Goal: Obtain resource: Obtain resource

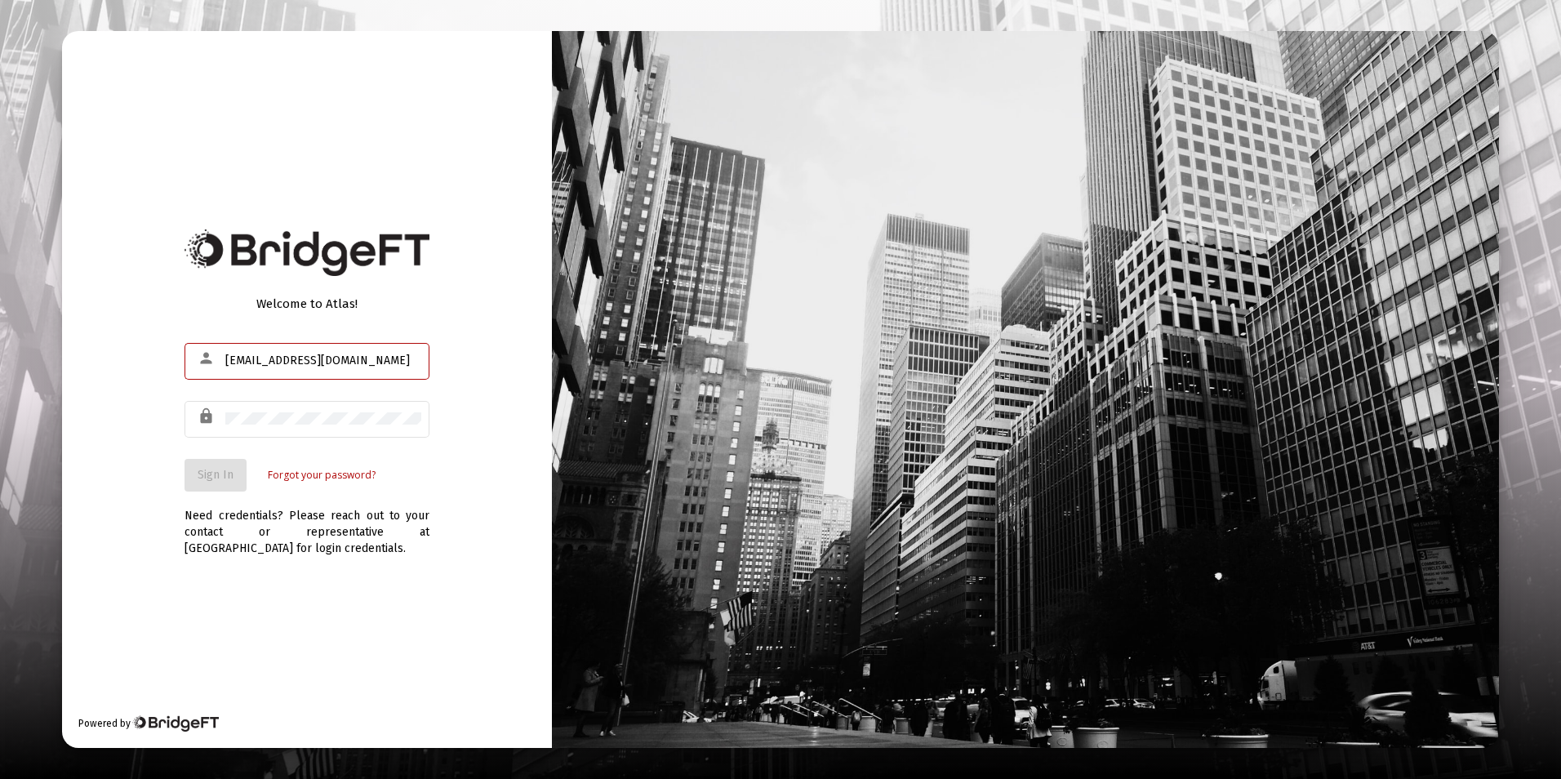
type input "[EMAIL_ADDRESS][DOMAIN_NAME]"
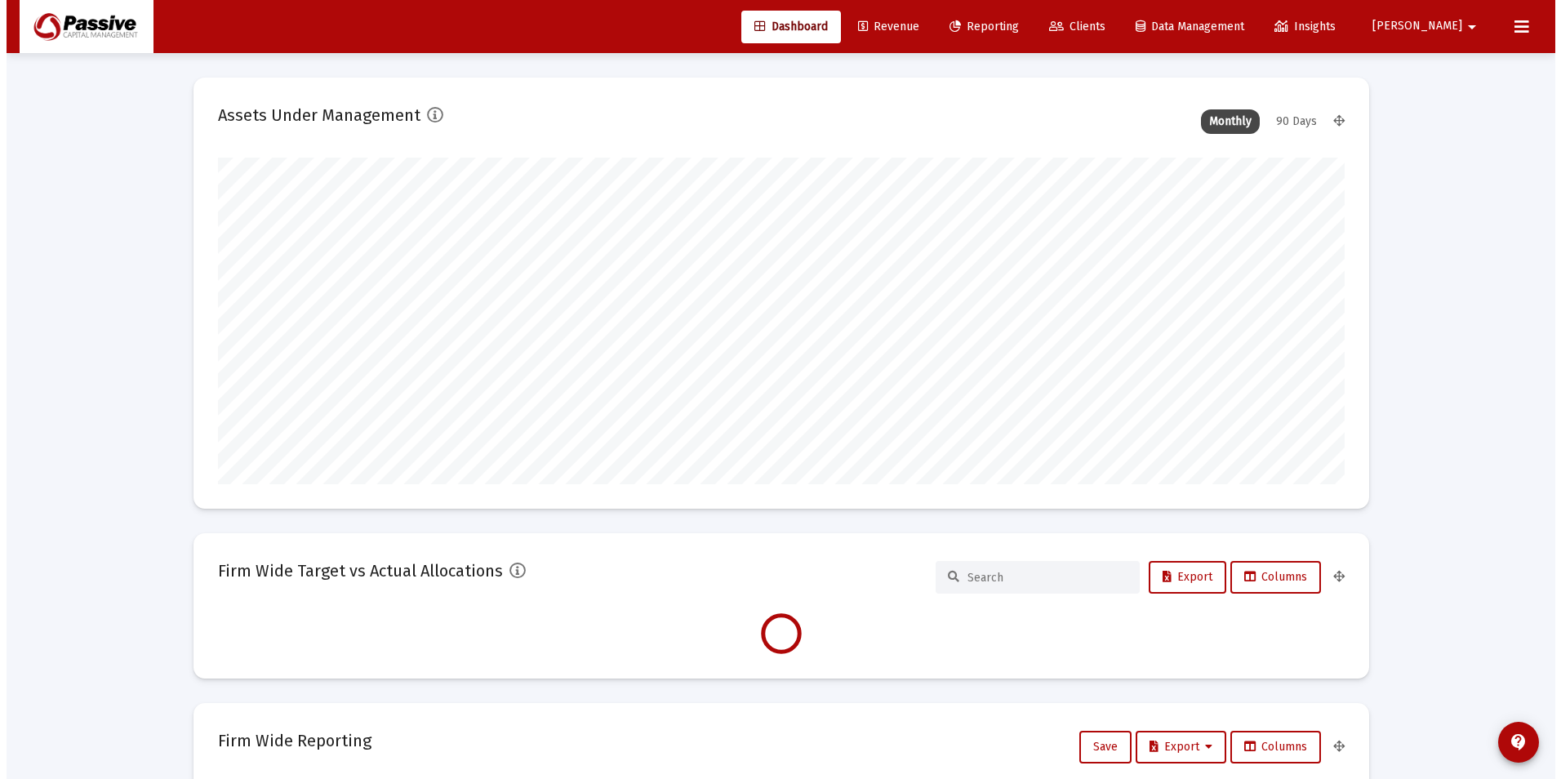
scroll to position [327, 606]
click at [1025, 38] on link "Reporting" at bounding box center [978, 27] width 96 height 33
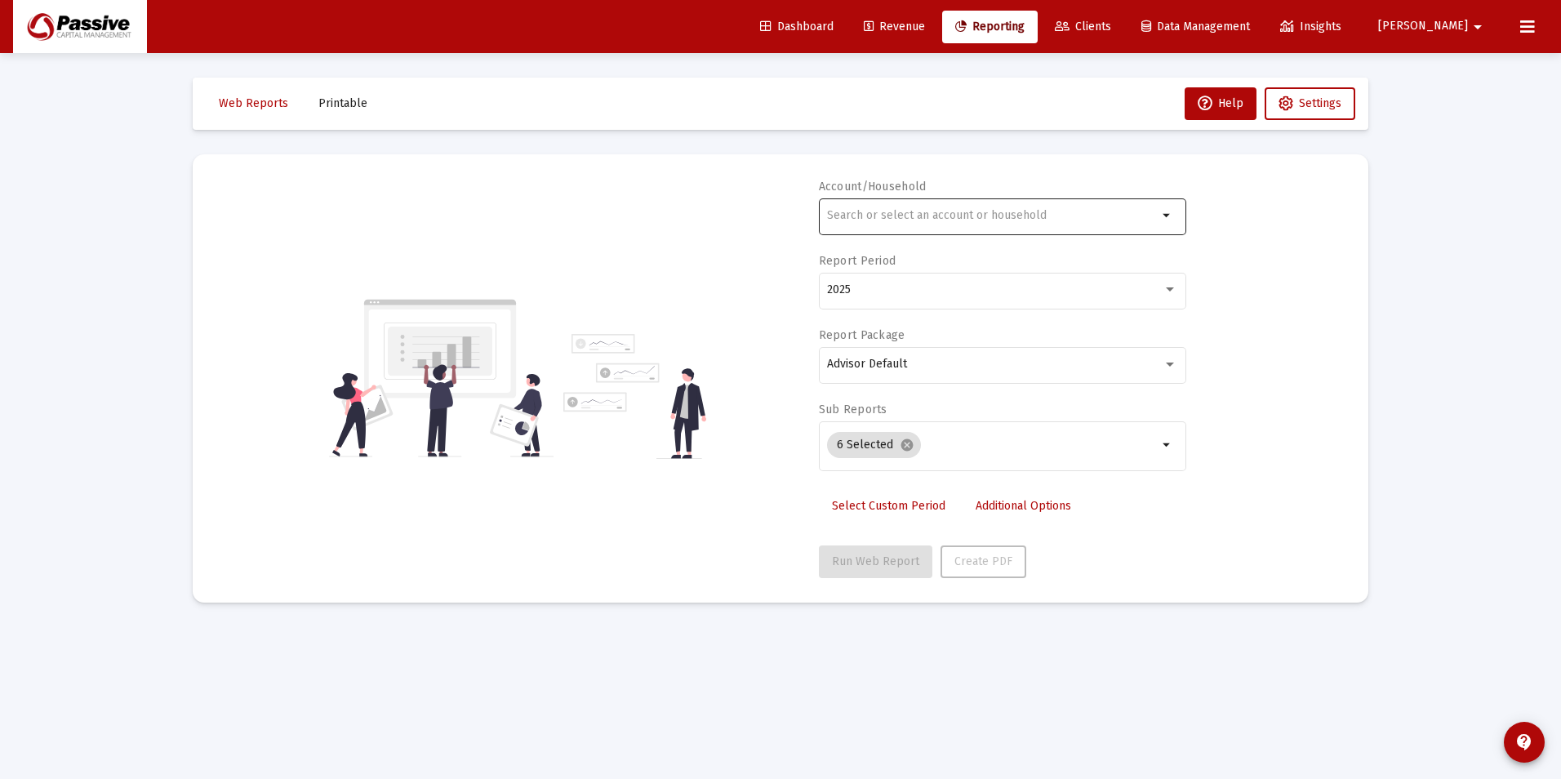
click at [984, 214] on input "text" at bounding box center [992, 215] width 331 height 13
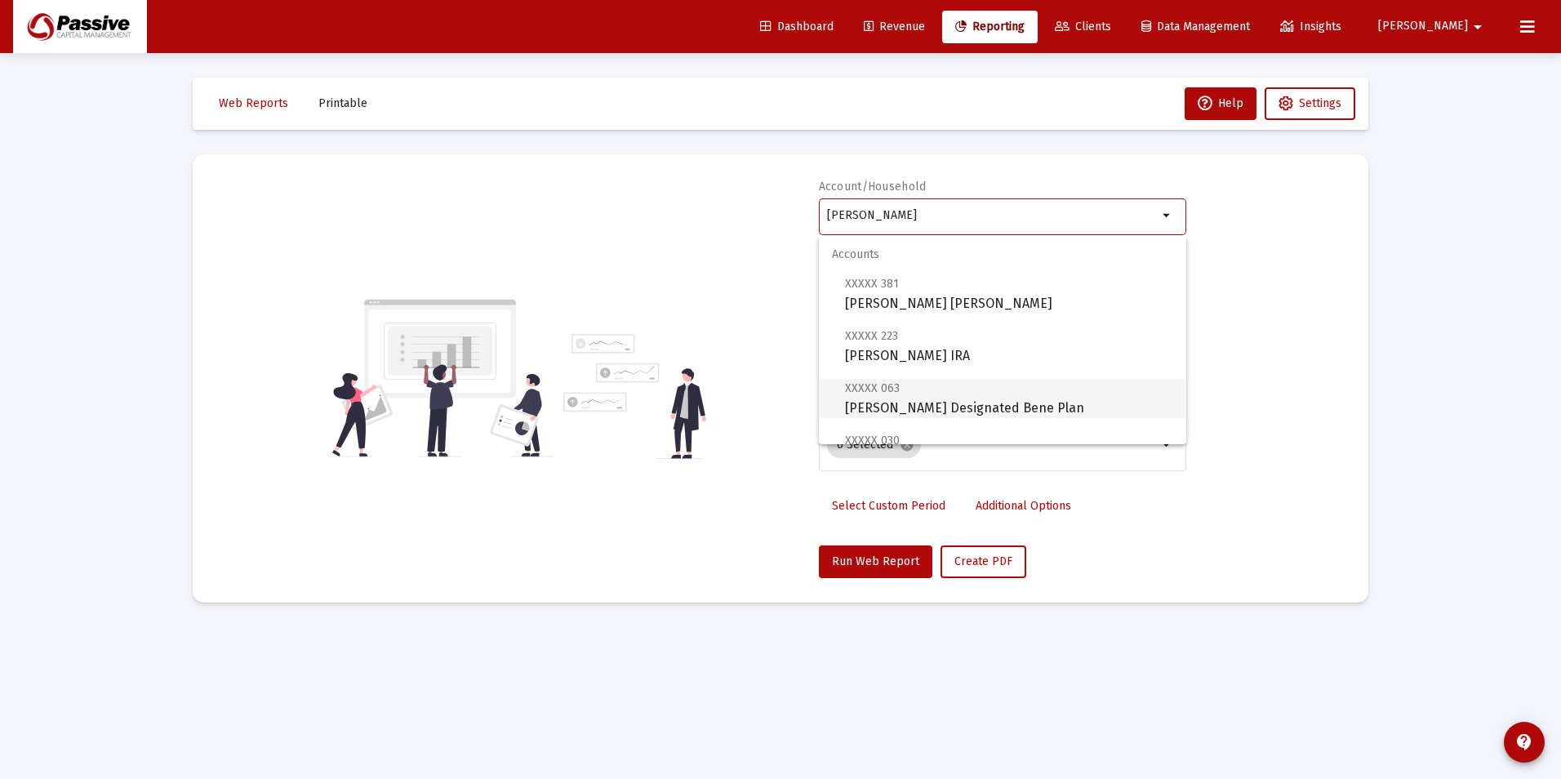
click at [1044, 398] on span "XXXXX 063 [GEOGRAPHIC_DATA][PERSON_NAME] Designated Bene Plan" at bounding box center [1009, 398] width 328 height 40
type input "[PERSON_NAME] Designated Bene Plan"
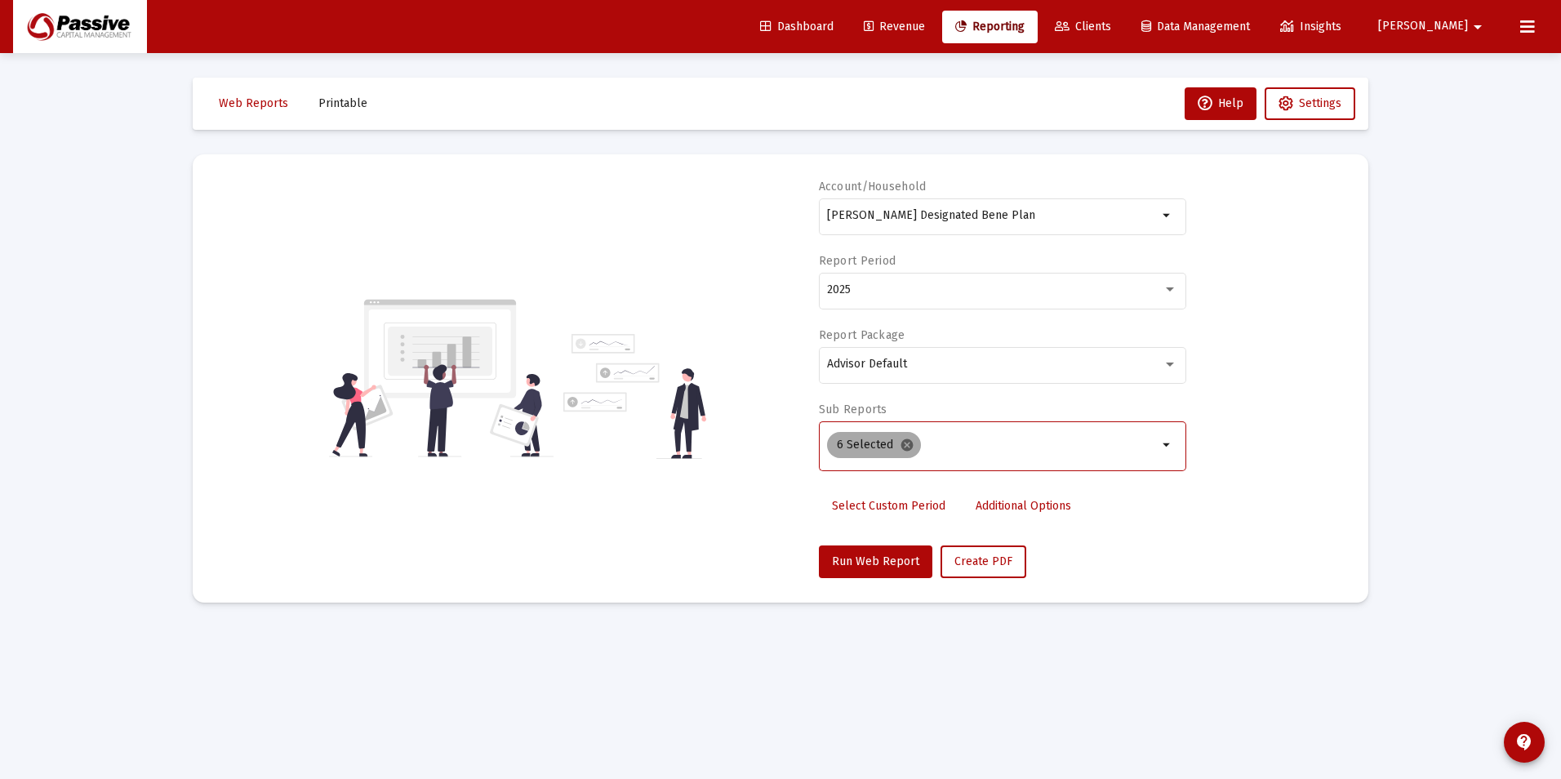
click at [904, 445] on mat-icon "cancel" at bounding box center [907, 445] width 15 height 15
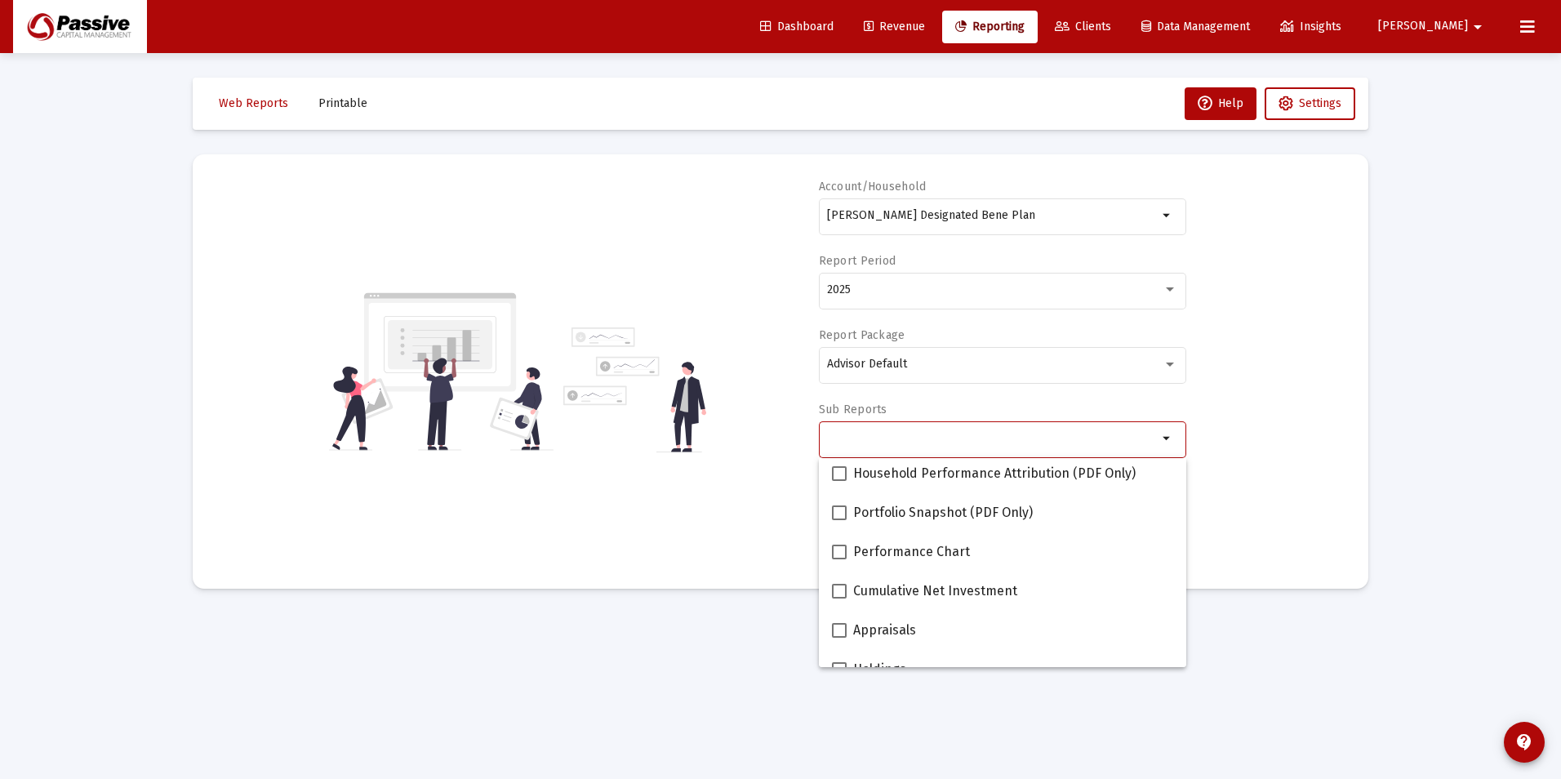
scroll to position [163, 0]
click at [900, 515] on span "Portfolio Snapshot (PDF Only)" at bounding box center [943, 511] width 180 height 20
click at [839, 518] on input "Portfolio Snapshot (PDF Only)" at bounding box center [838, 518] width 1 height 1
checkbox input "true"
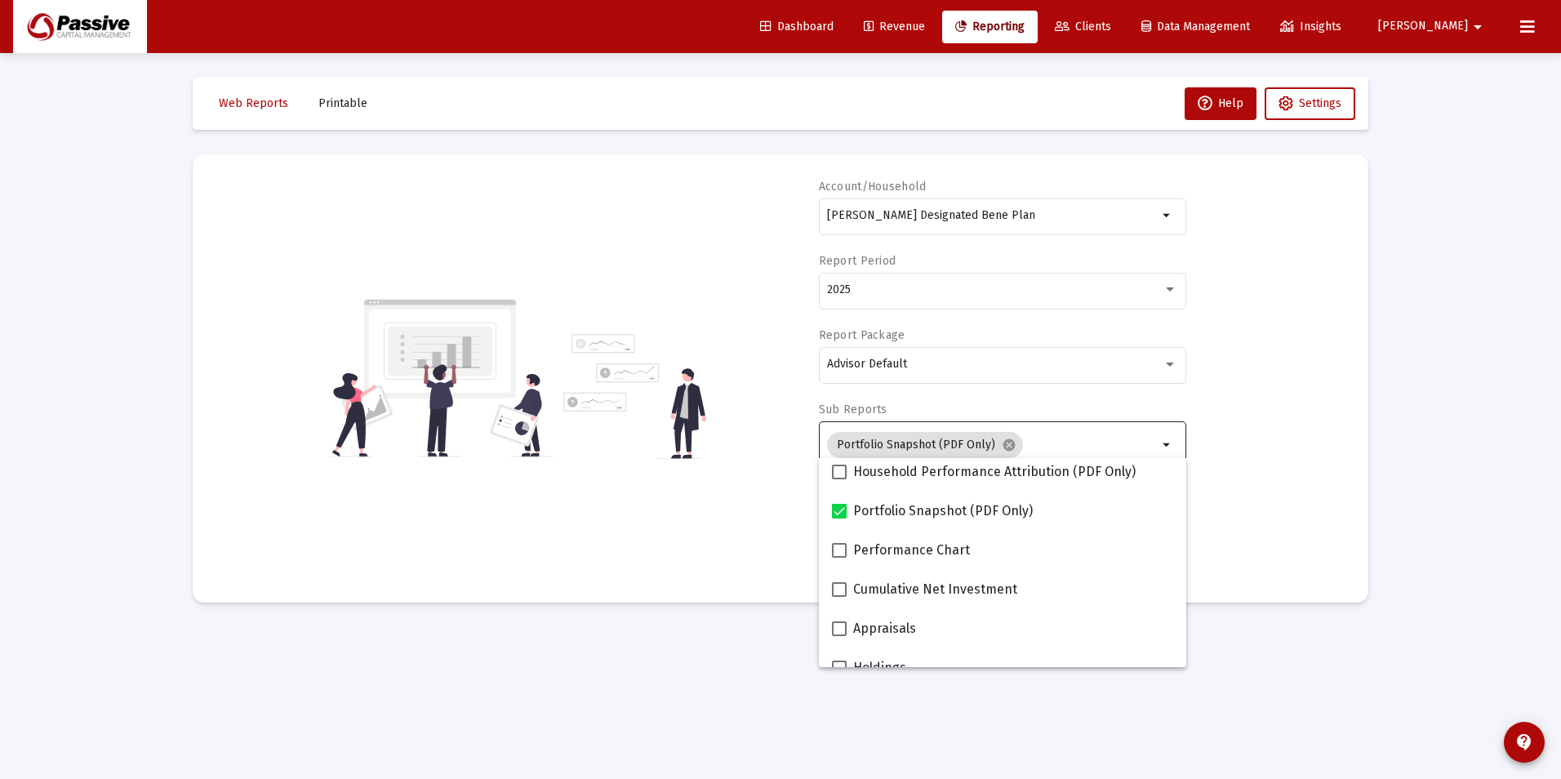
click at [709, 555] on div "Account/Household [PERSON_NAME] Designated Bene Plan arrow_drop_down Report Per…" at bounding box center [780, 378] width 1126 height 399
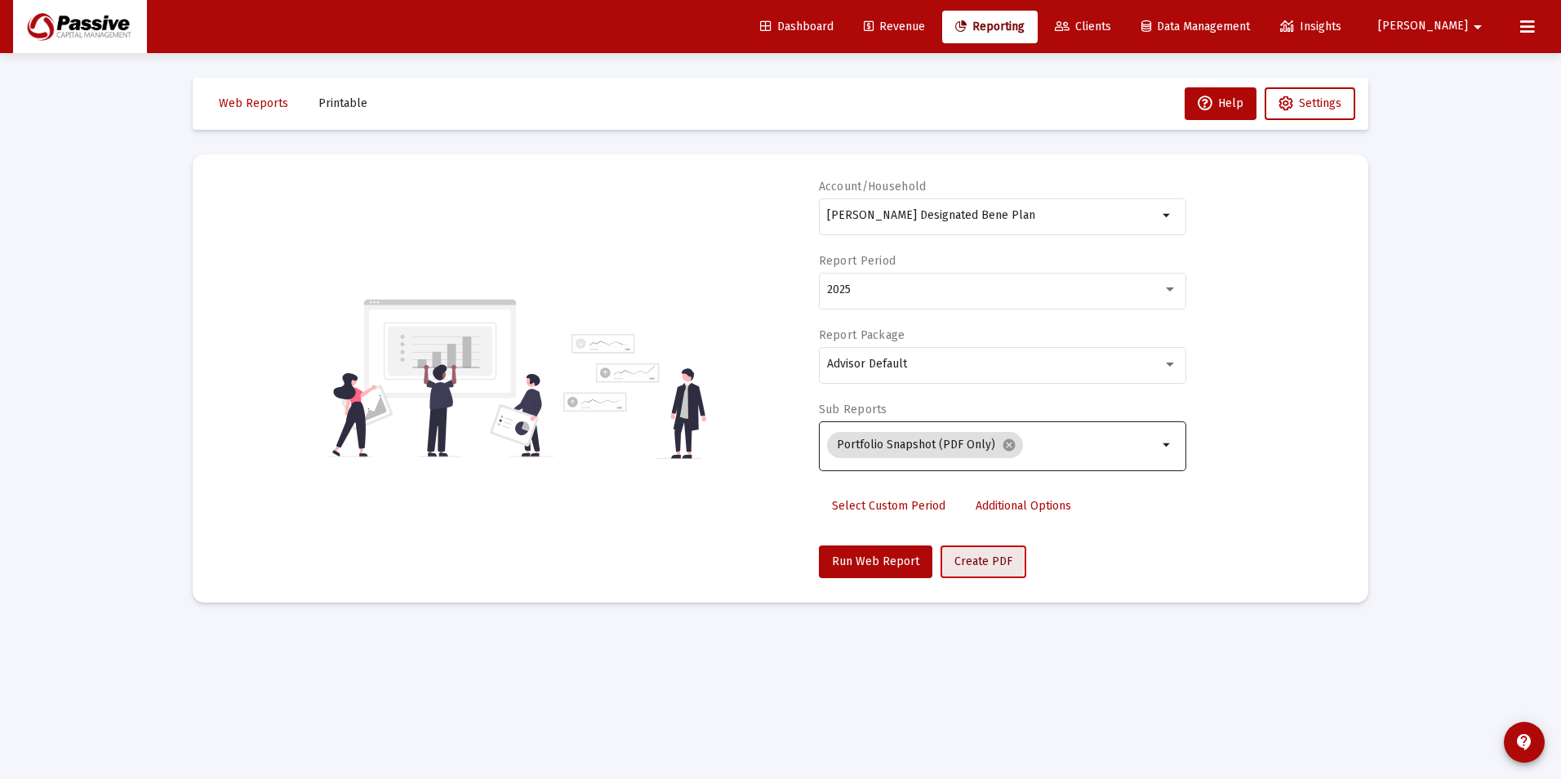
click at [954, 561] on span "Create PDF" at bounding box center [983, 561] width 58 height 14
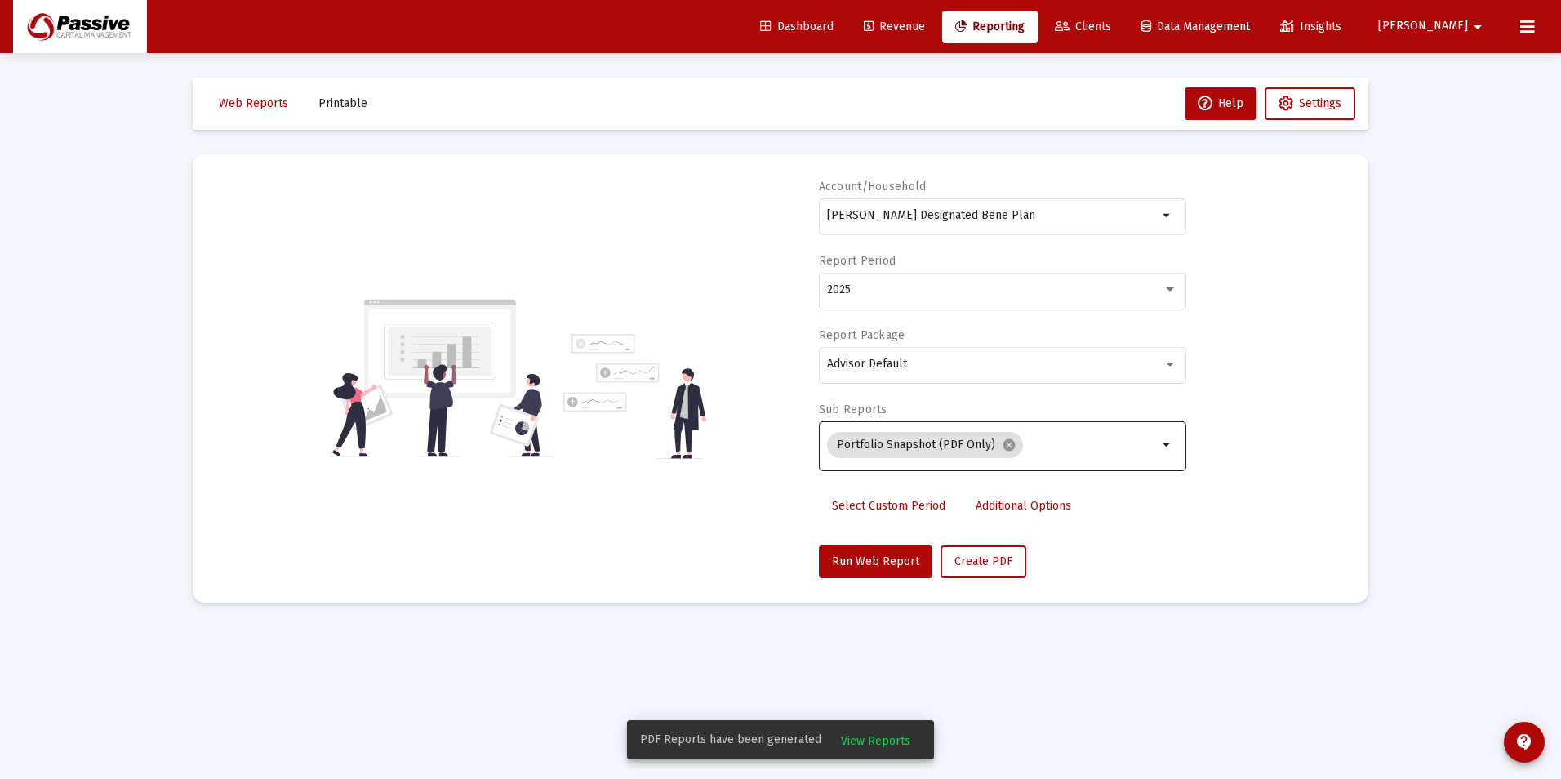
click at [854, 733] on button "View Reports" at bounding box center [876, 739] width 96 height 29
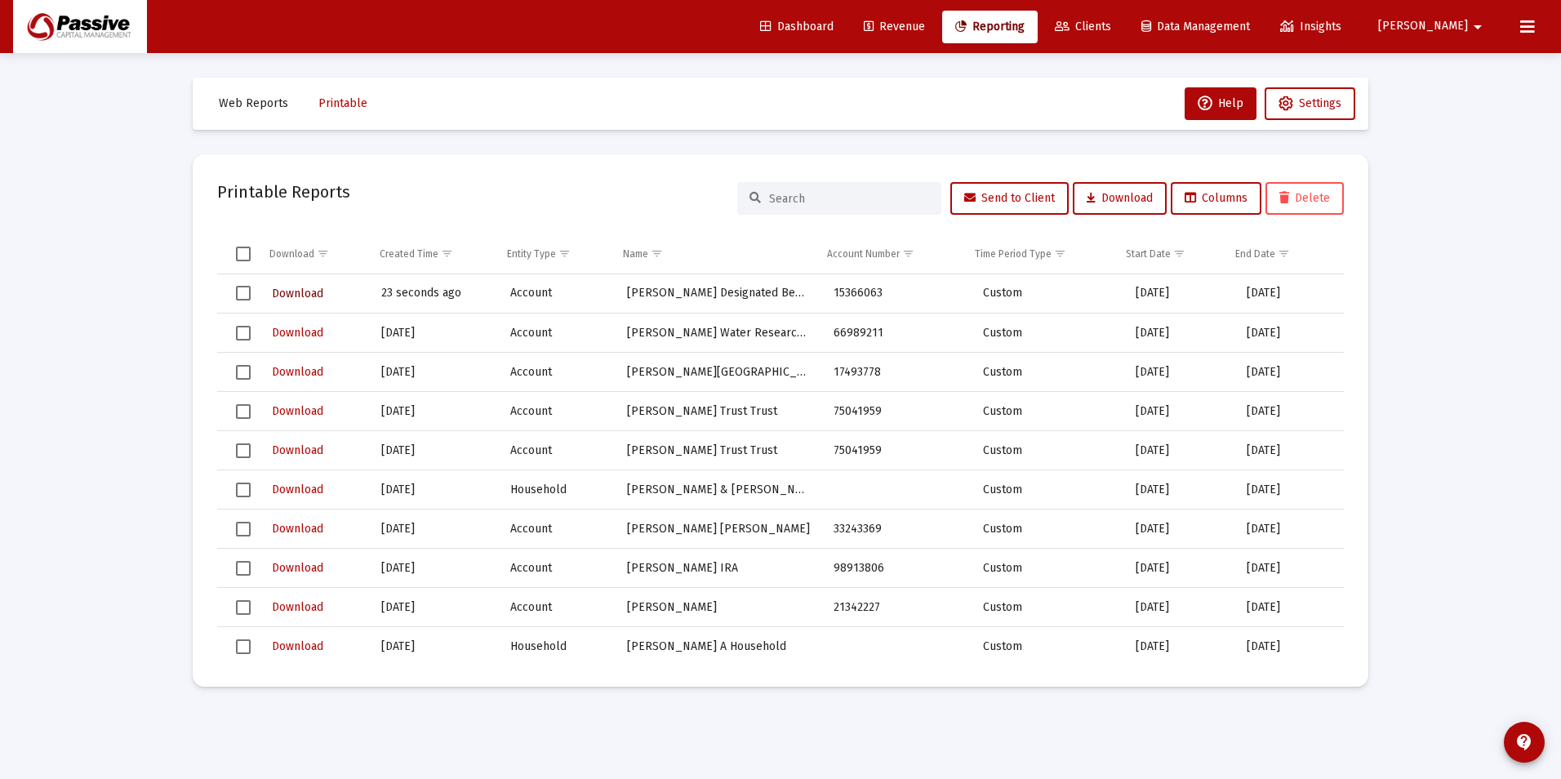
click at [297, 288] on span "Download" at bounding box center [297, 294] width 51 height 14
click at [966, 30] on icon at bounding box center [960, 26] width 11 height 11
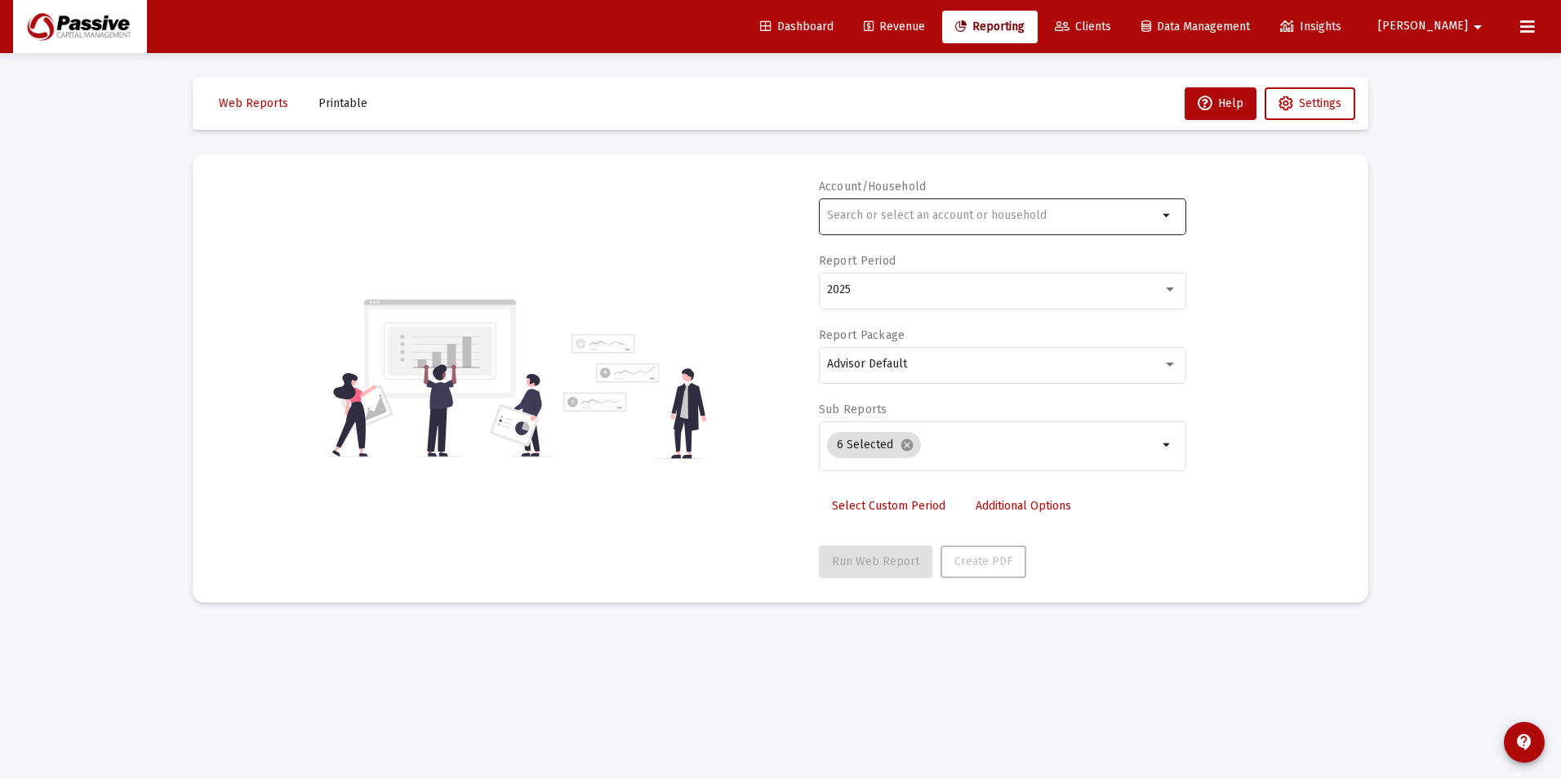
click at [1007, 202] on div at bounding box center [992, 215] width 331 height 40
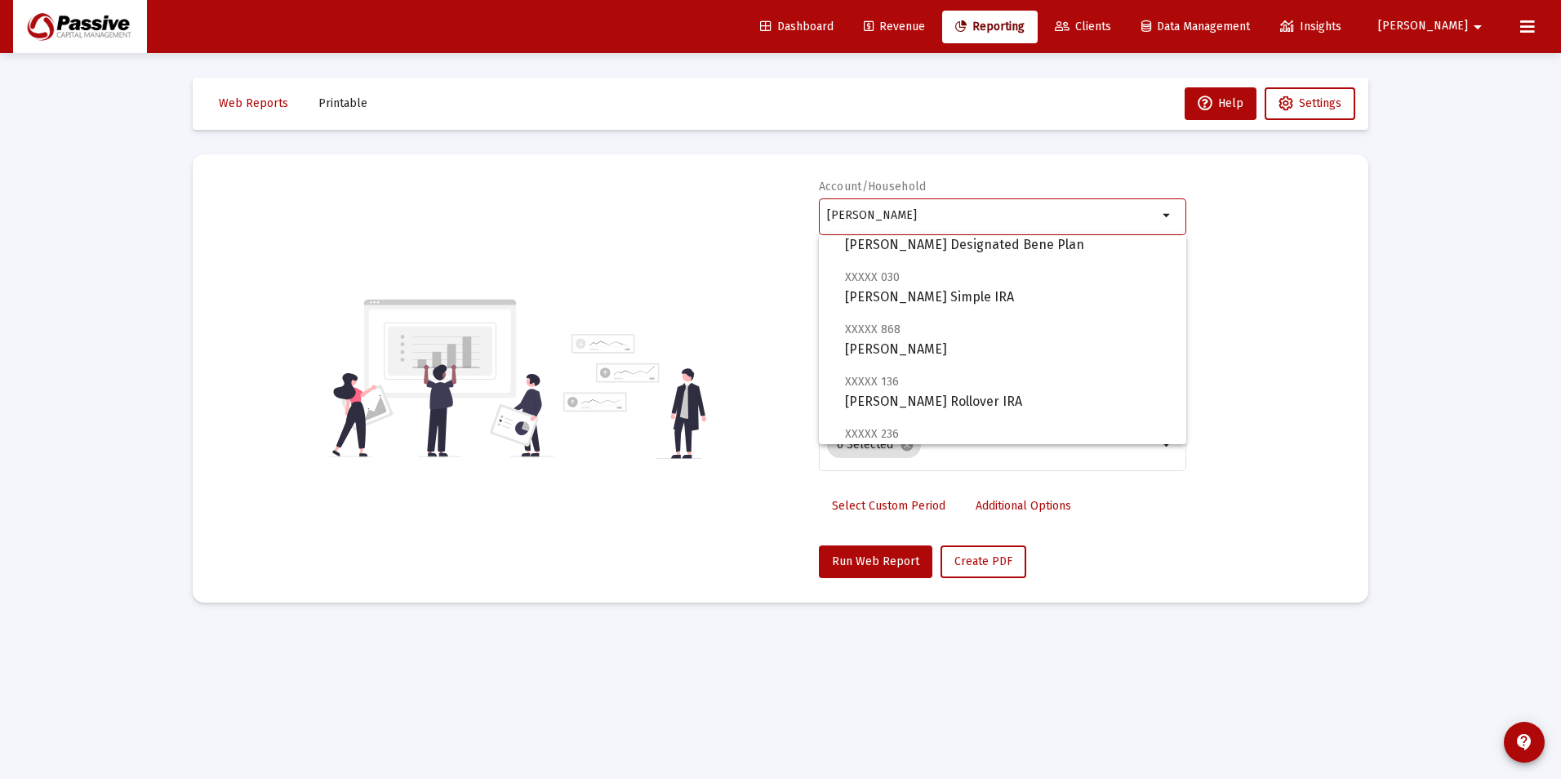
scroll to position [245, 0]
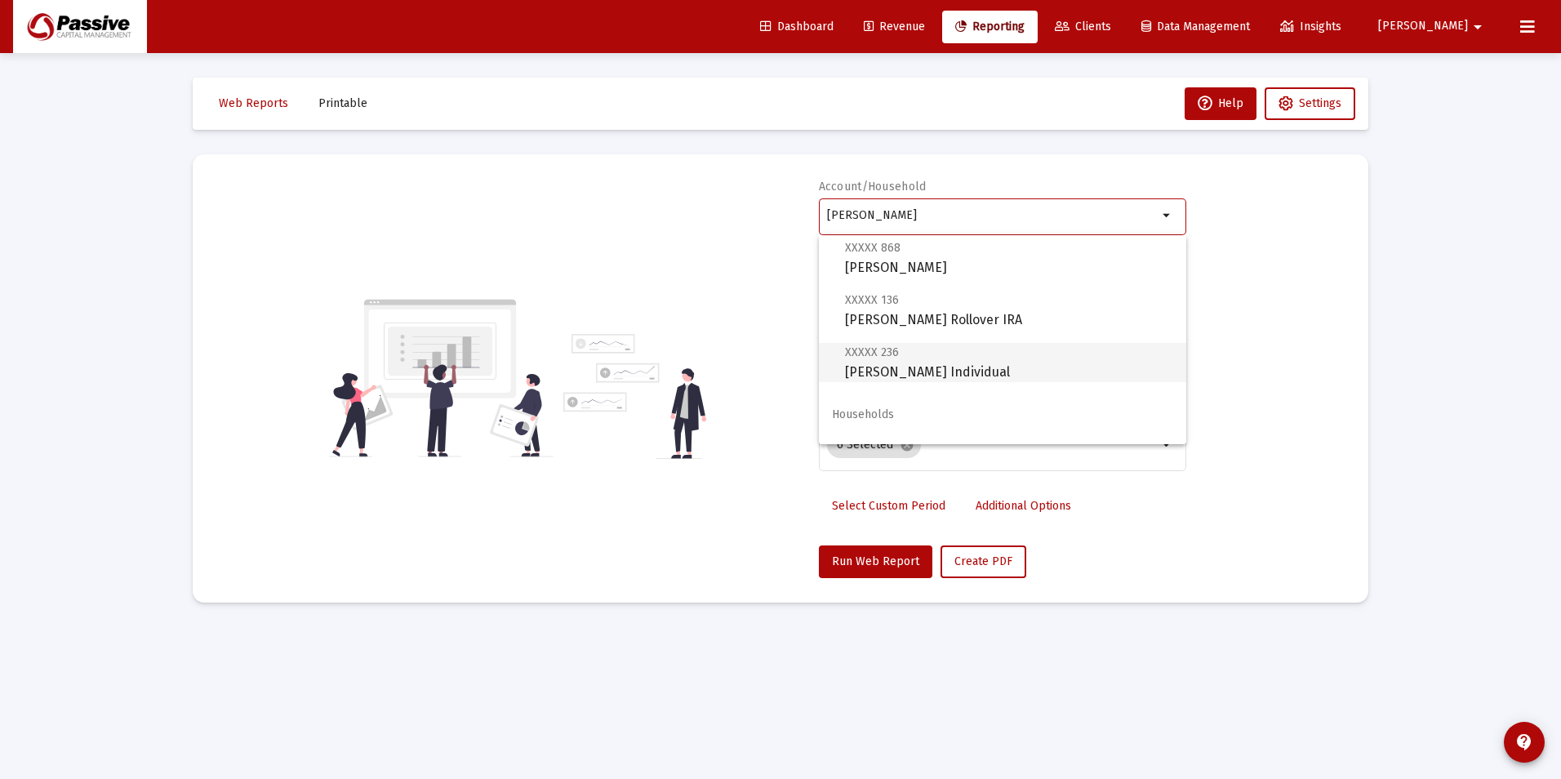
click at [1006, 357] on span "XXXXX 236 [PERSON_NAME] Individual" at bounding box center [1009, 362] width 328 height 40
type input "[PERSON_NAME] Individual"
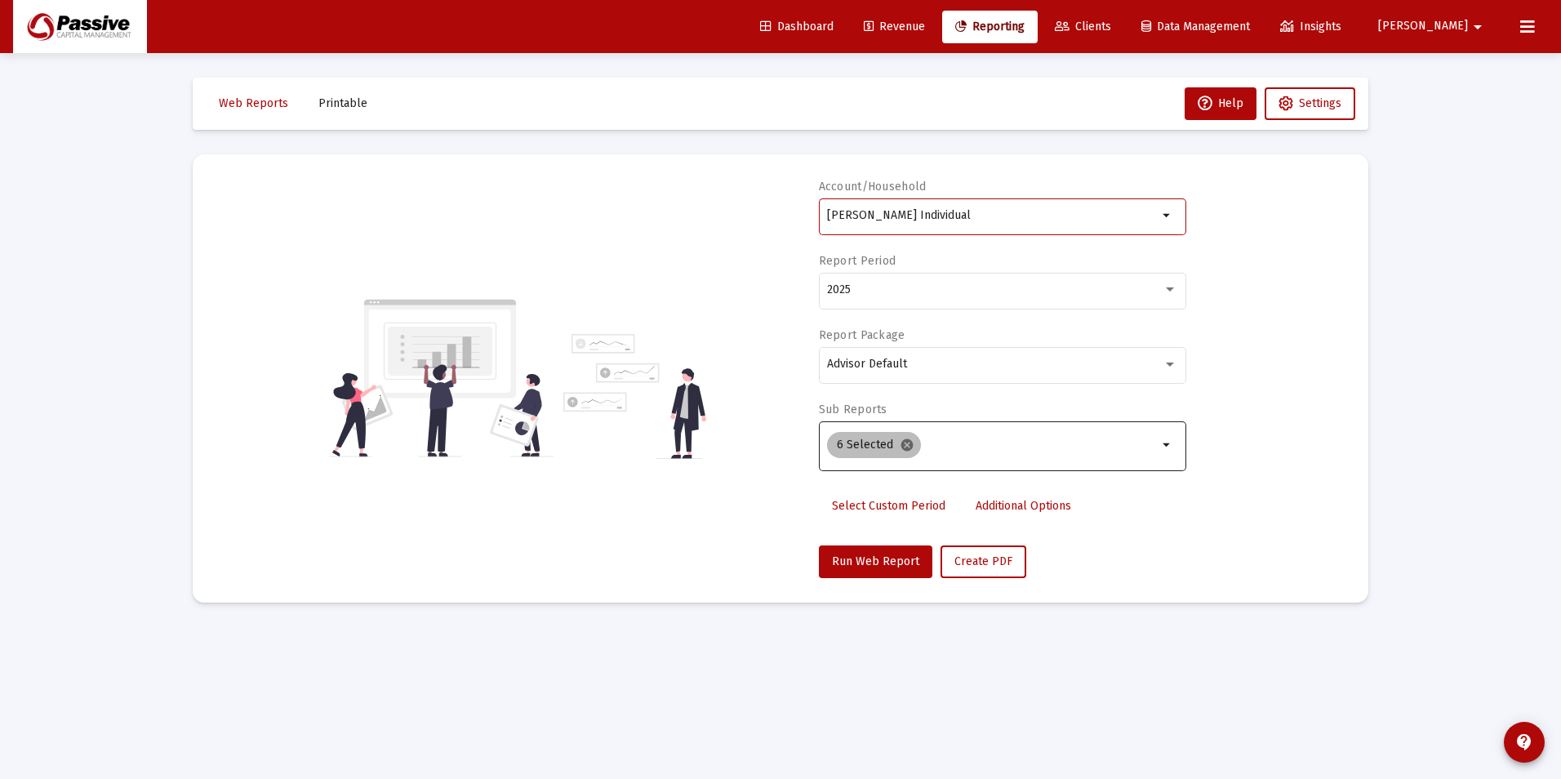
click at [901, 450] on mat-icon "cancel" at bounding box center [907, 445] width 15 height 15
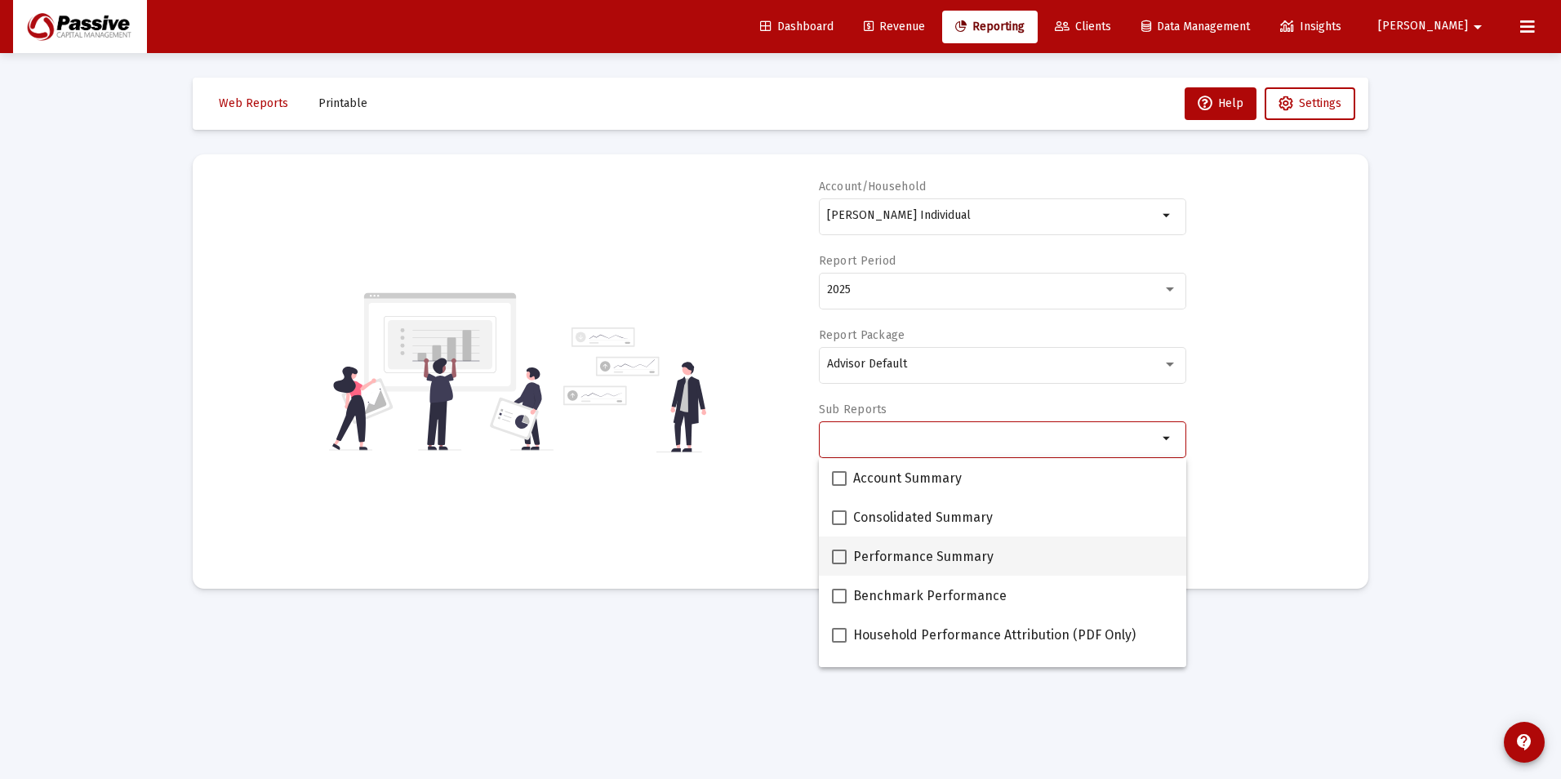
scroll to position [163, 0]
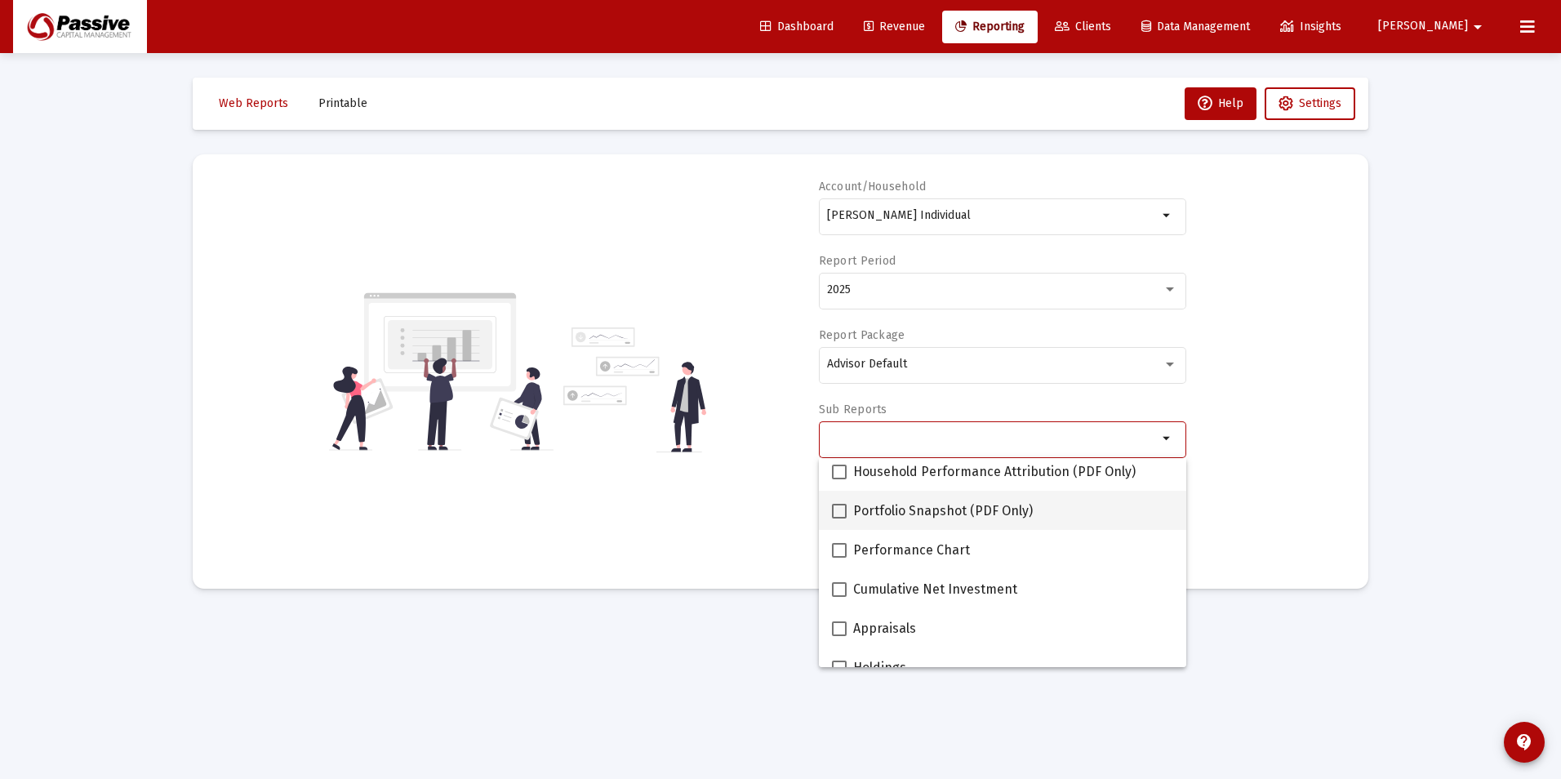
click at [910, 521] on mat-checkbox "Portfolio Snapshot (PDF Only)" at bounding box center [932, 510] width 201 height 39
click at [843, 512] on span at bounding box center [839, 511] width 15 height 15
click at [839, 518] on input "Portfolio Snapshot (PDF Only)" at bounding box center [838, 518] width 1 height 1
checkbox input "true"
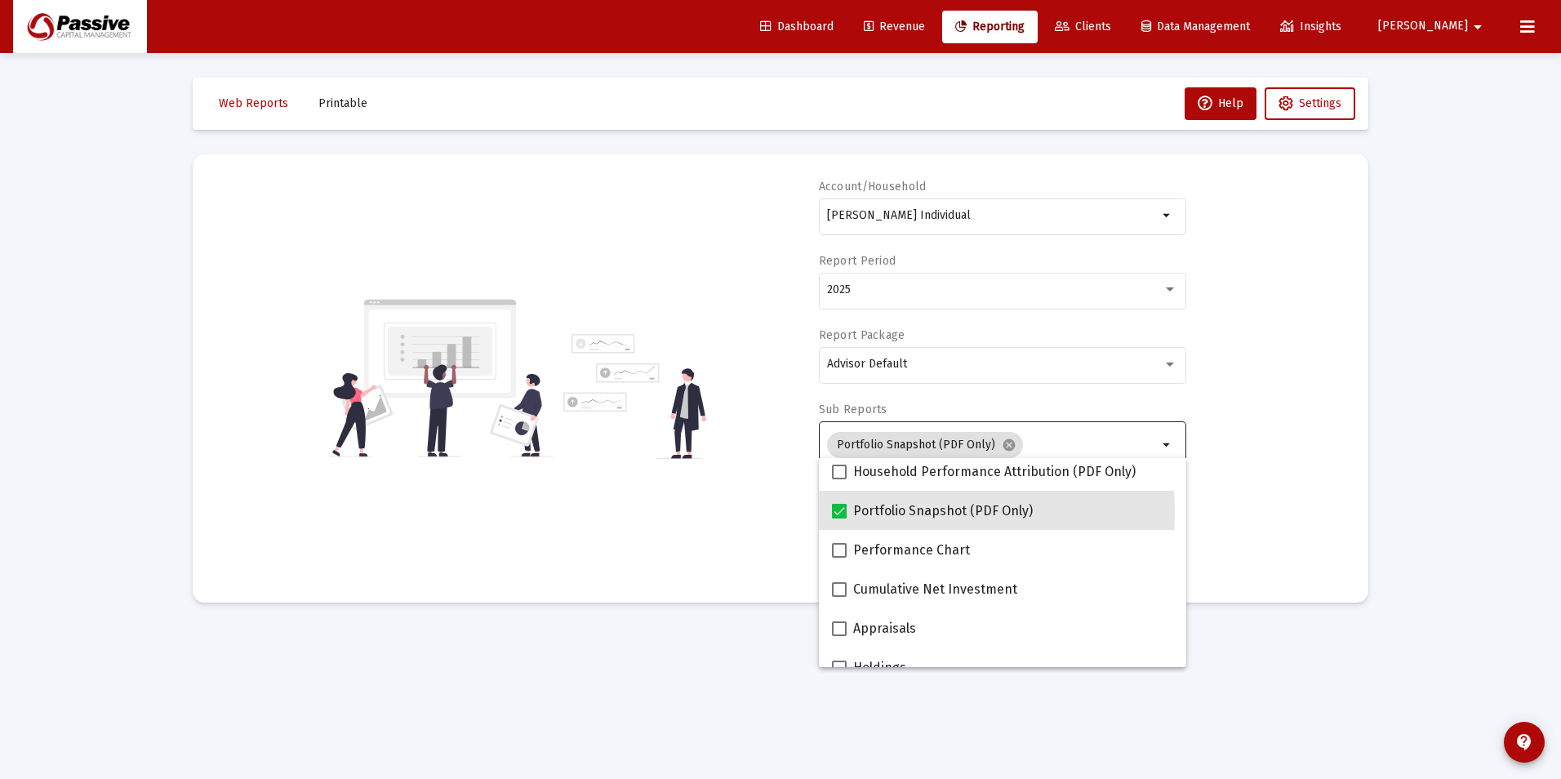
click at [726, 522] on div "Account/Household [PERSON_NAME] Individual arrow_drop_down Report Period 2025 R…" at bounding box center [780, 378] width 1126 height 399
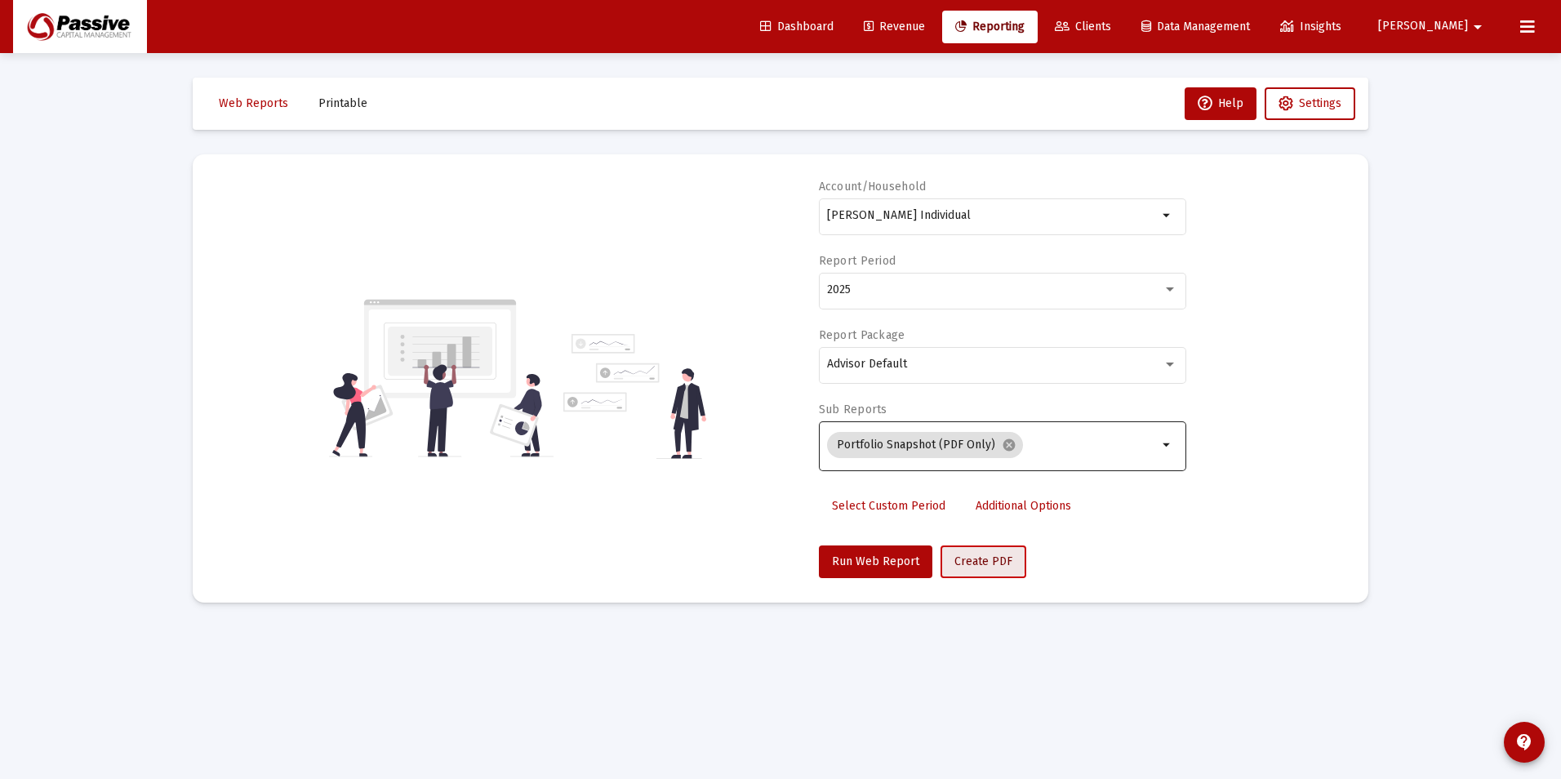
click at [975, 555] on span "Create PDF" at bounding box center [983, 561] width 58 height 14
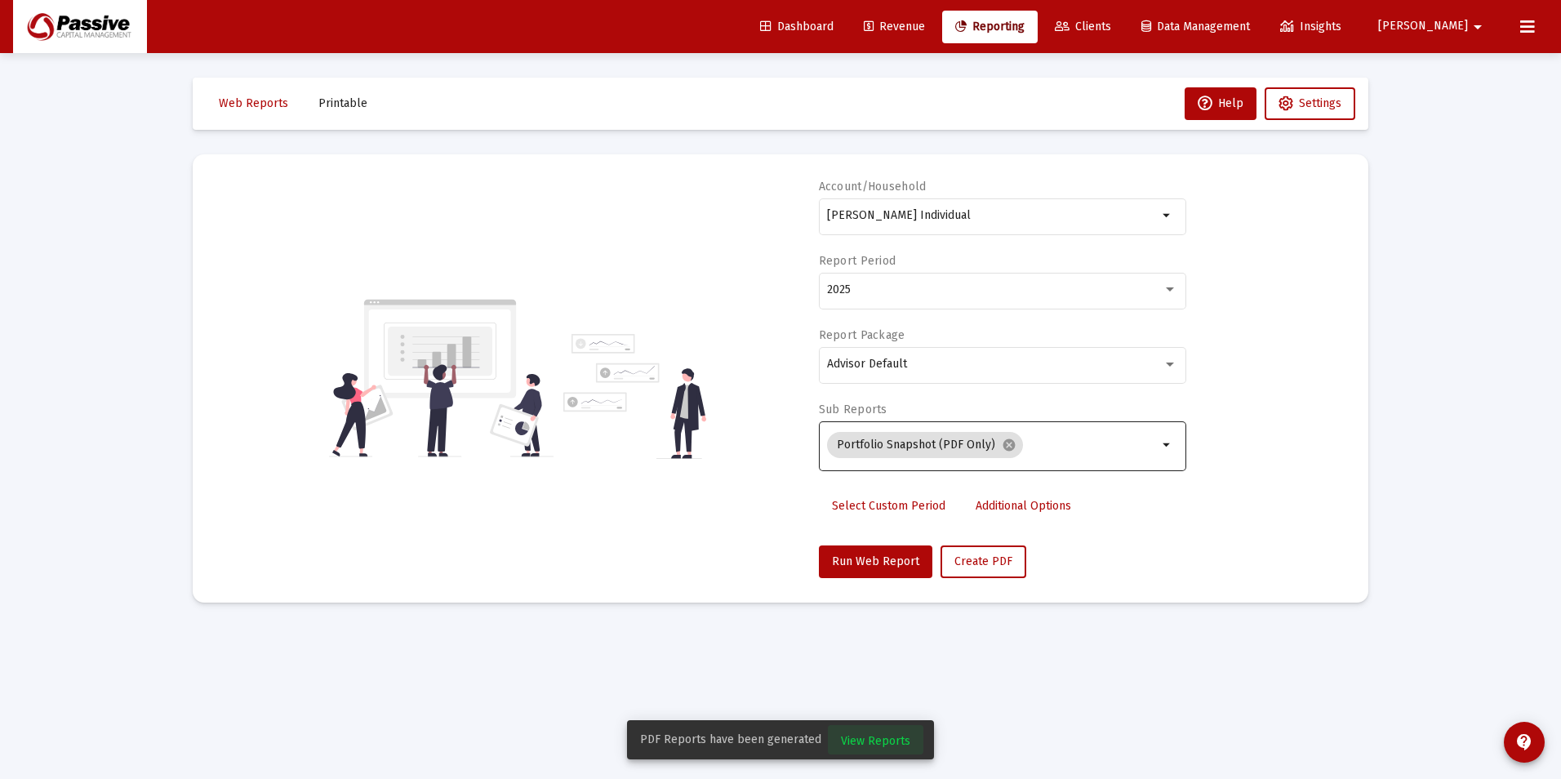
click at [898, 737] on span "View Reports" at bounding box center [875, 741] width 69 height 14
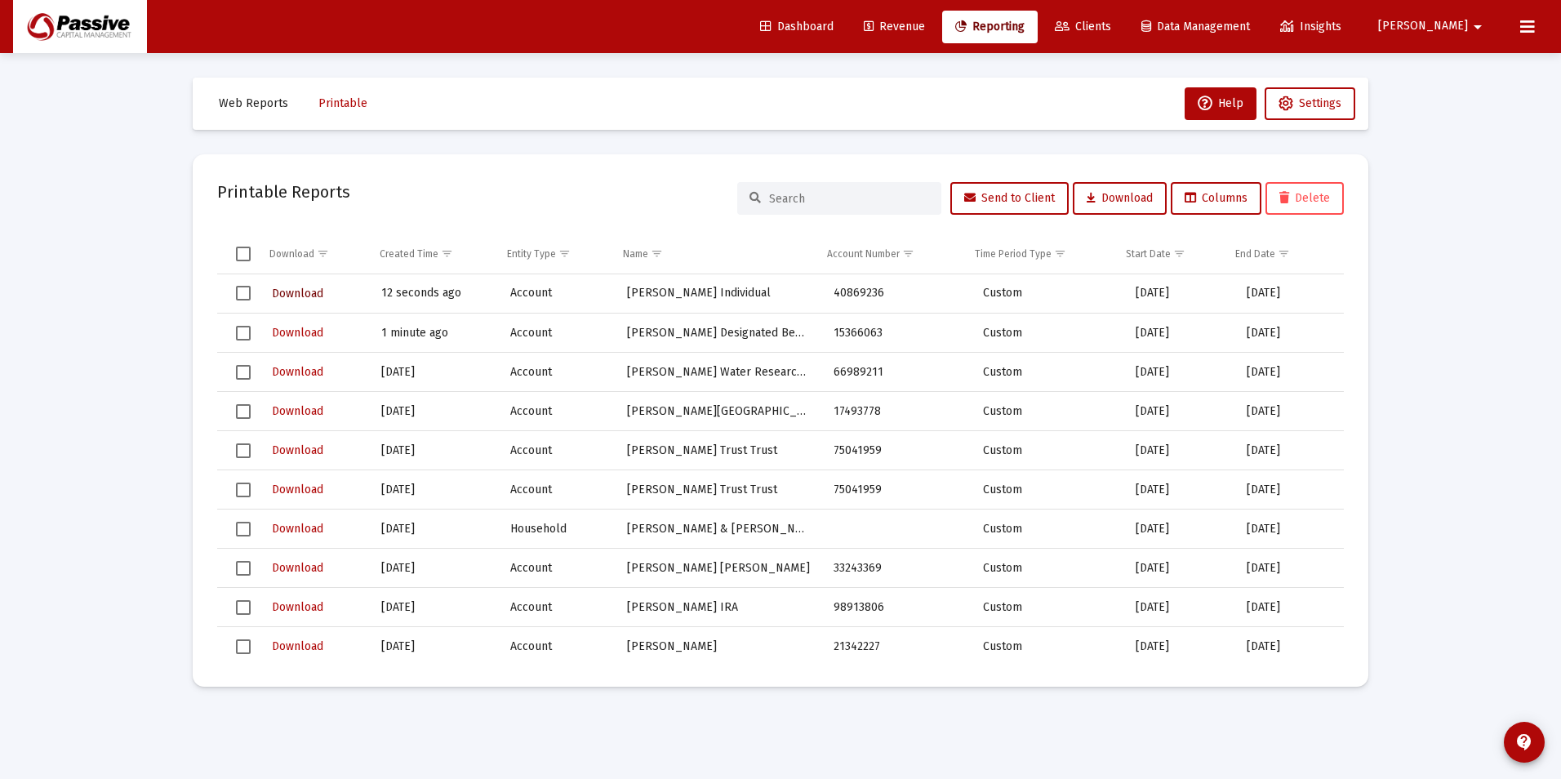
click at [287, 288] on span "Download" at bounding box center [297, 294] width 51 height 14
click at [162, 372] on div "Loading... Web Reports Printable Help Settings Printable Reports Send to Client…" at bounding box center [780, 389] width 1561 height 779
